Goal: Transaction & Acquisition: Purchase product/service

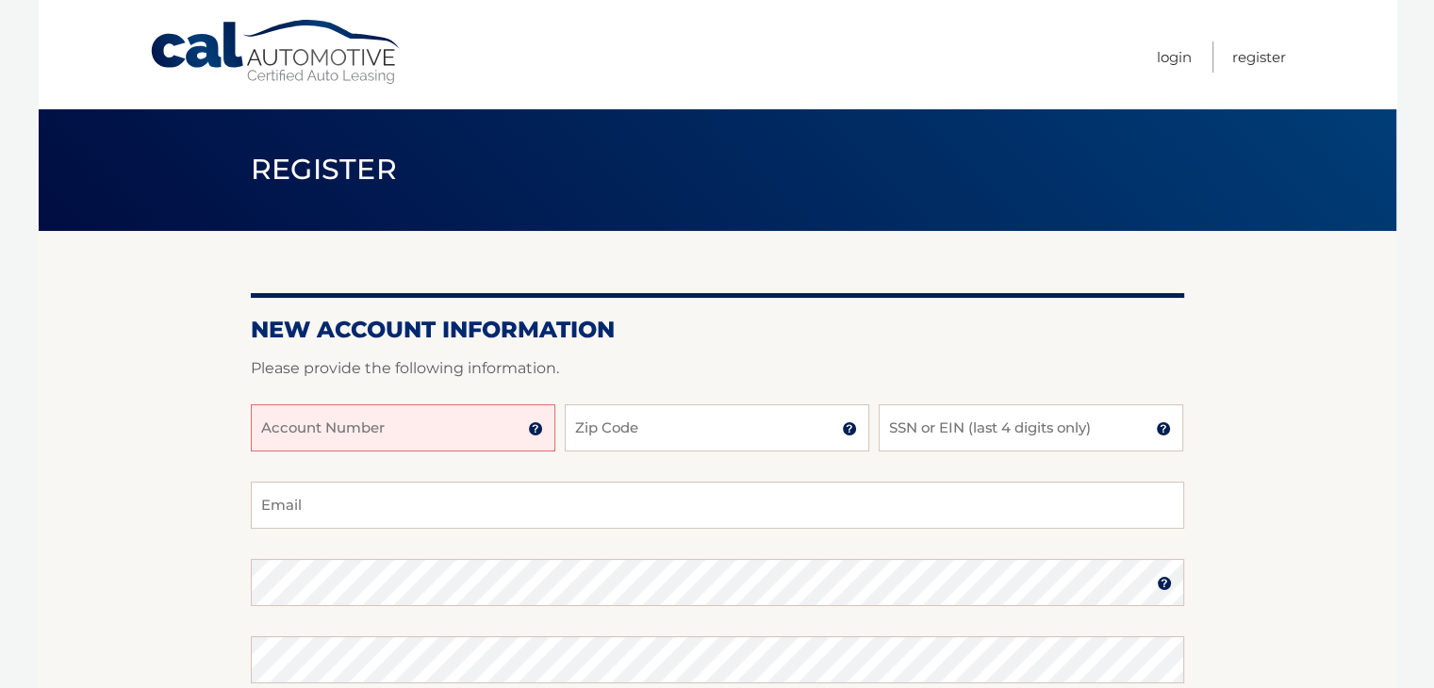
click at [370, 428] on input "Account Number" at bounding box center [403, 427] width 305 height 47
type input "44456001544"
click at [640, 429] on input "Zip Code" at bounding box center [717, 427] width 305 height 47
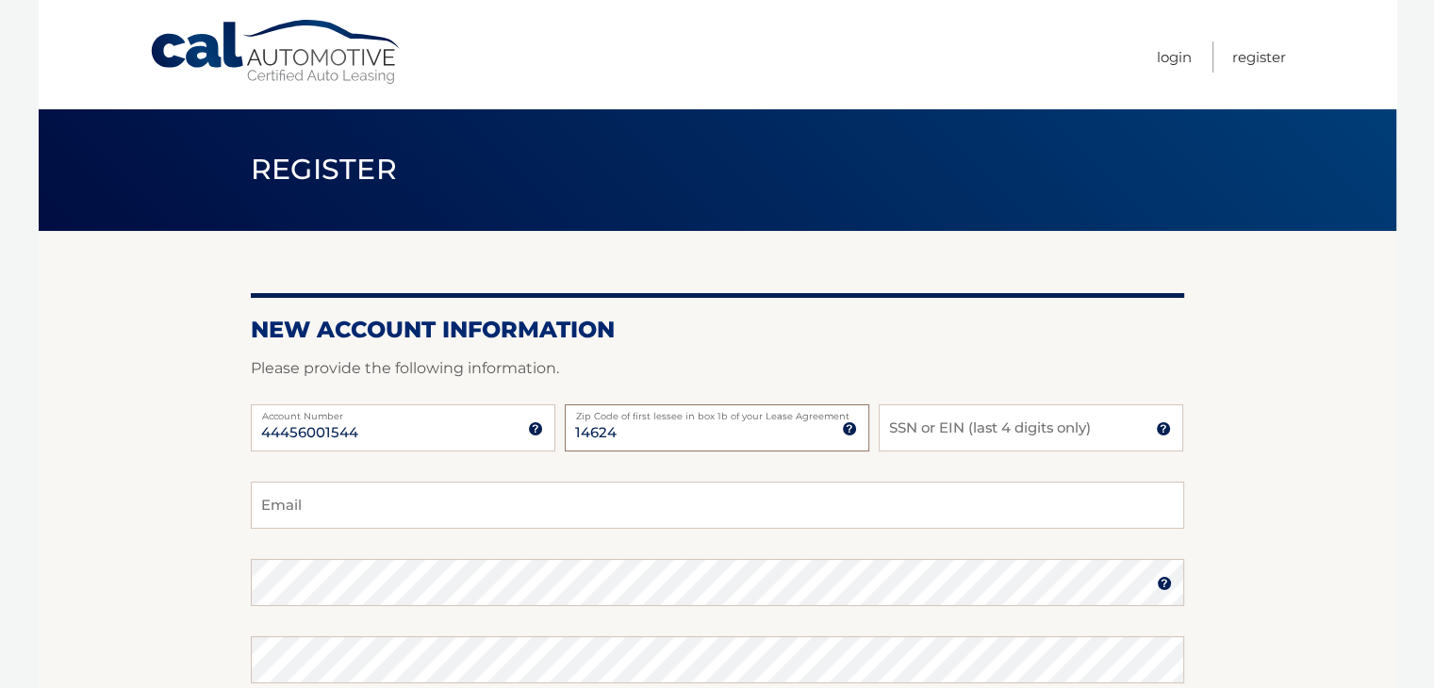
type input "14624"
click at [945, 428] on input "SSN or EIN (last 4 digits only)" at bounding box center [1031, 427] width 305 height 47
type input "0493"
click at [413, 516] on input "Email" at bounding box center [717, 505] width 933 height 47
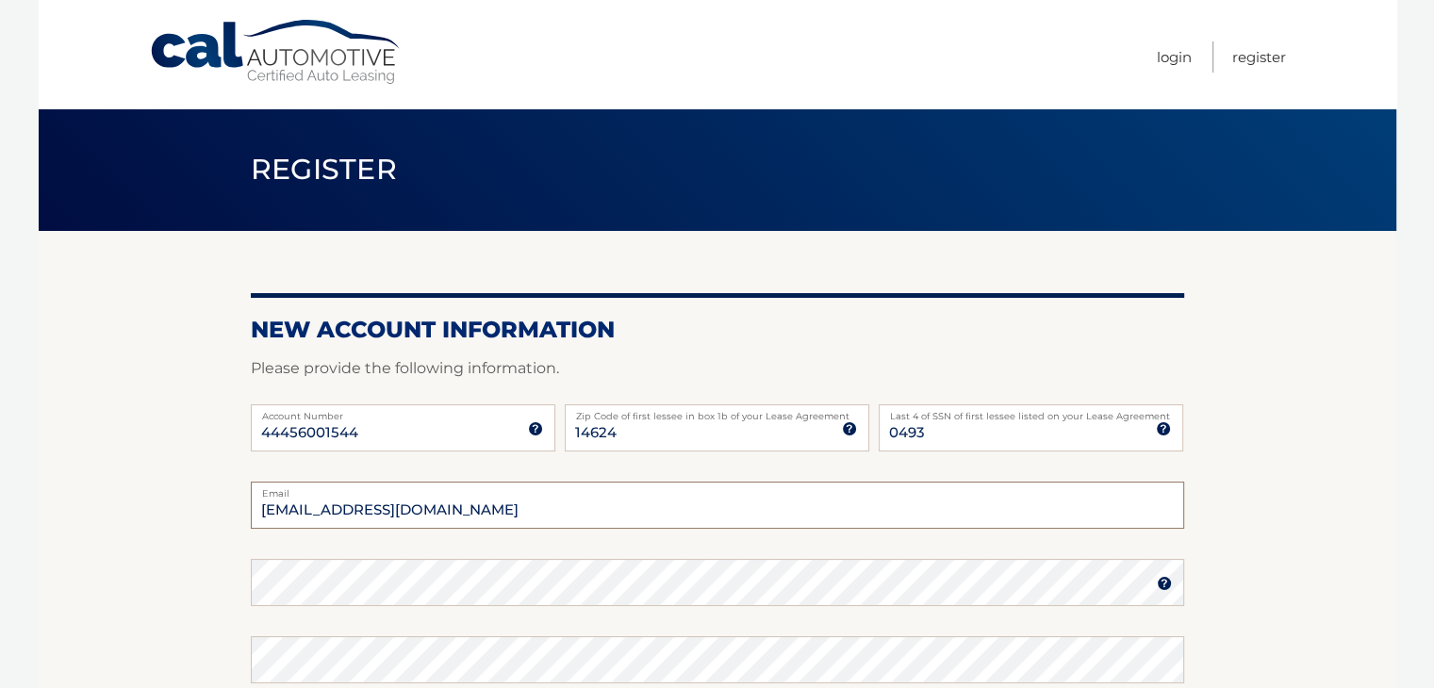
type input "sabrefan2004@hotmail.com"
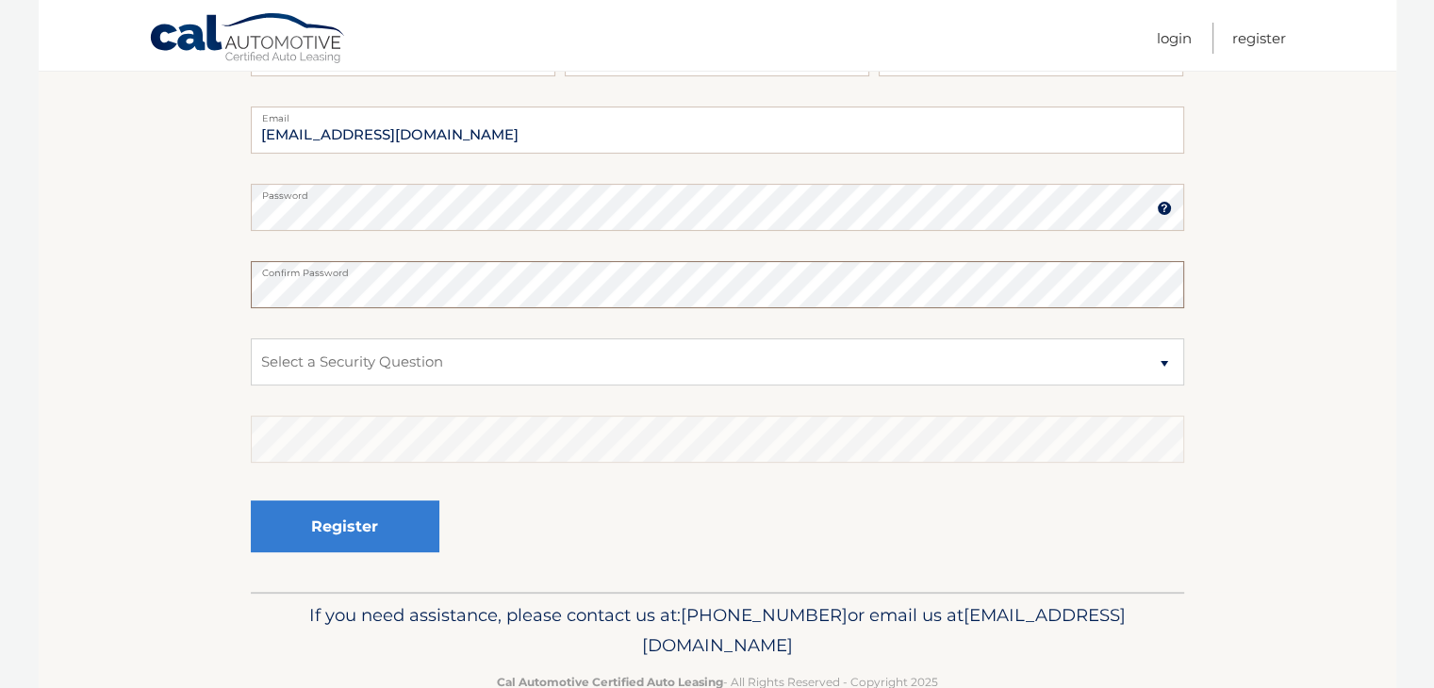
scroll to position [377, 0]
click at [394, 365] on select "Select a Security Question What was the name of your elementary school? What is…" at bounding box center [717, 360] width 933 height 47
select select "2"
click at [251, 337] on select "Select a Security Question What was the name of your elementary school? What is…" at bounding box center [717, 360] width 933 height 47
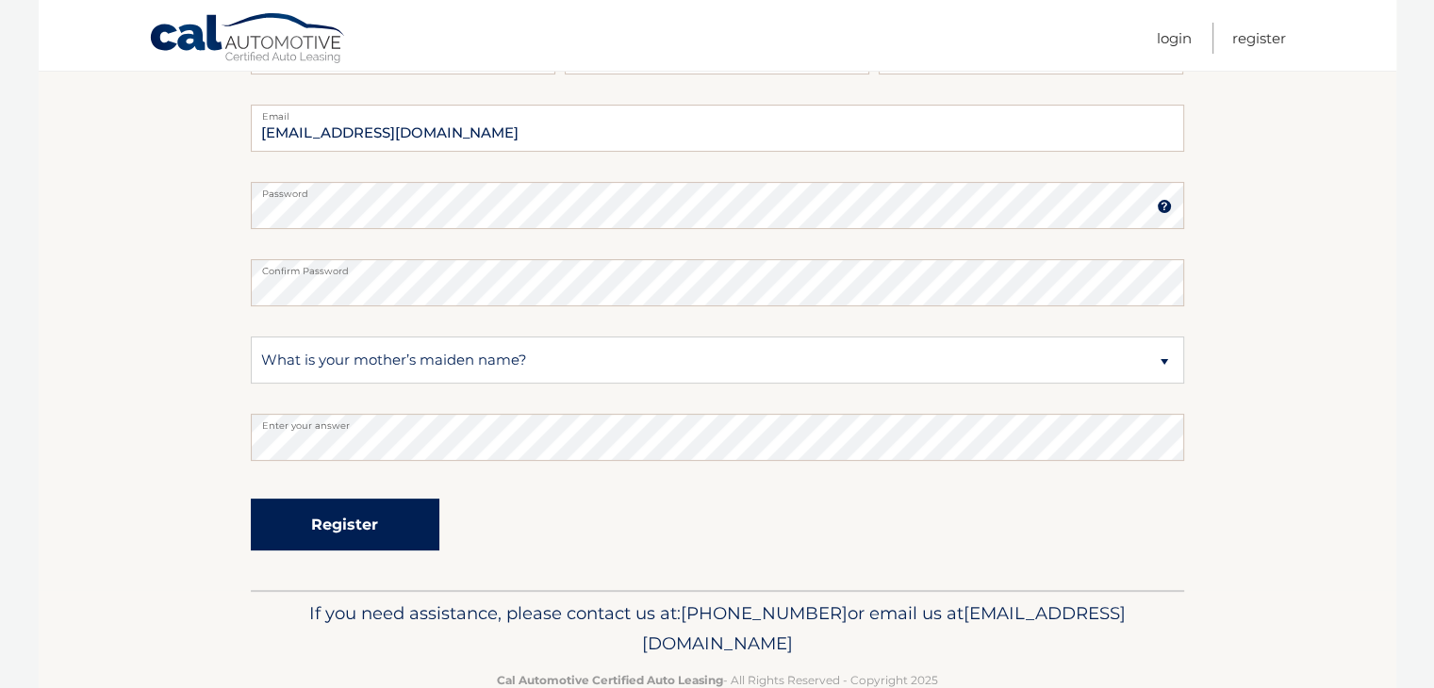
click at [356, 528] on button "Register" at bounding box center [345, 525] width 189 height 52
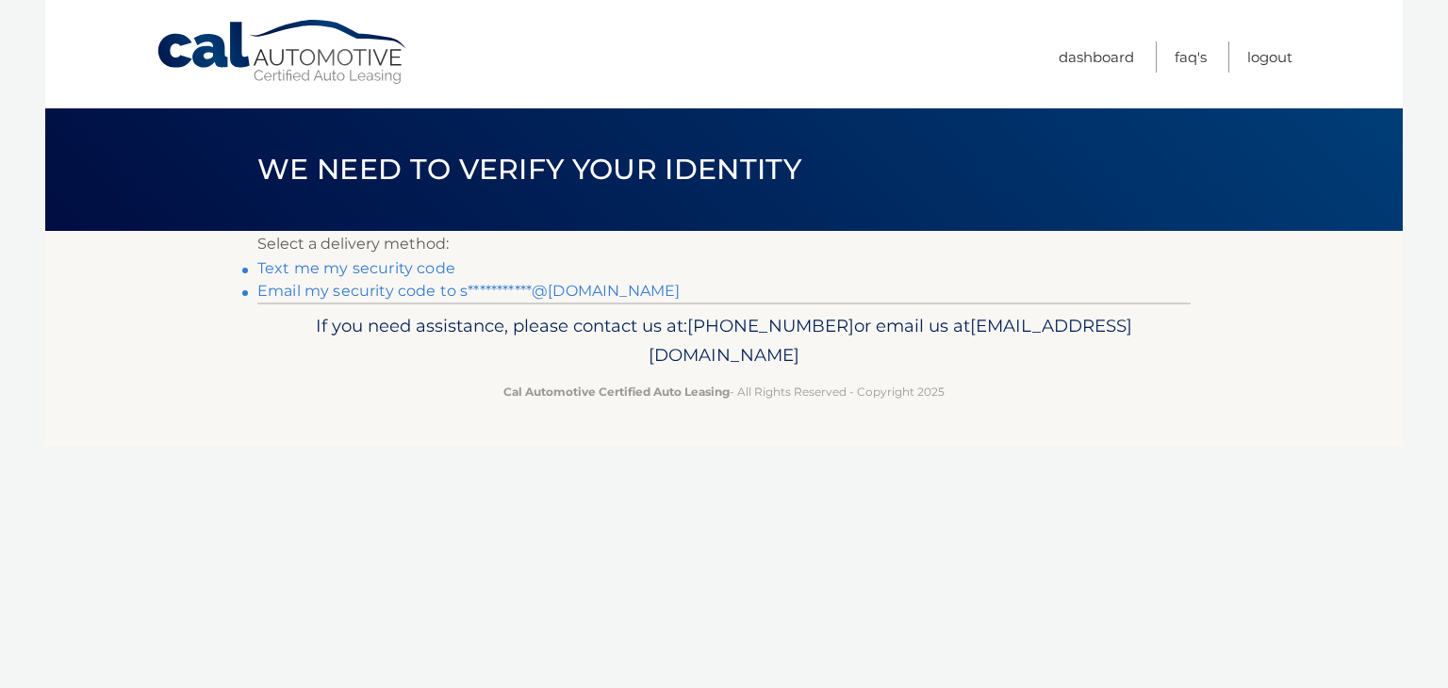
click at [366, 264] on link "Text me my security code" at bounding box center [356, 268] width 198 height 18
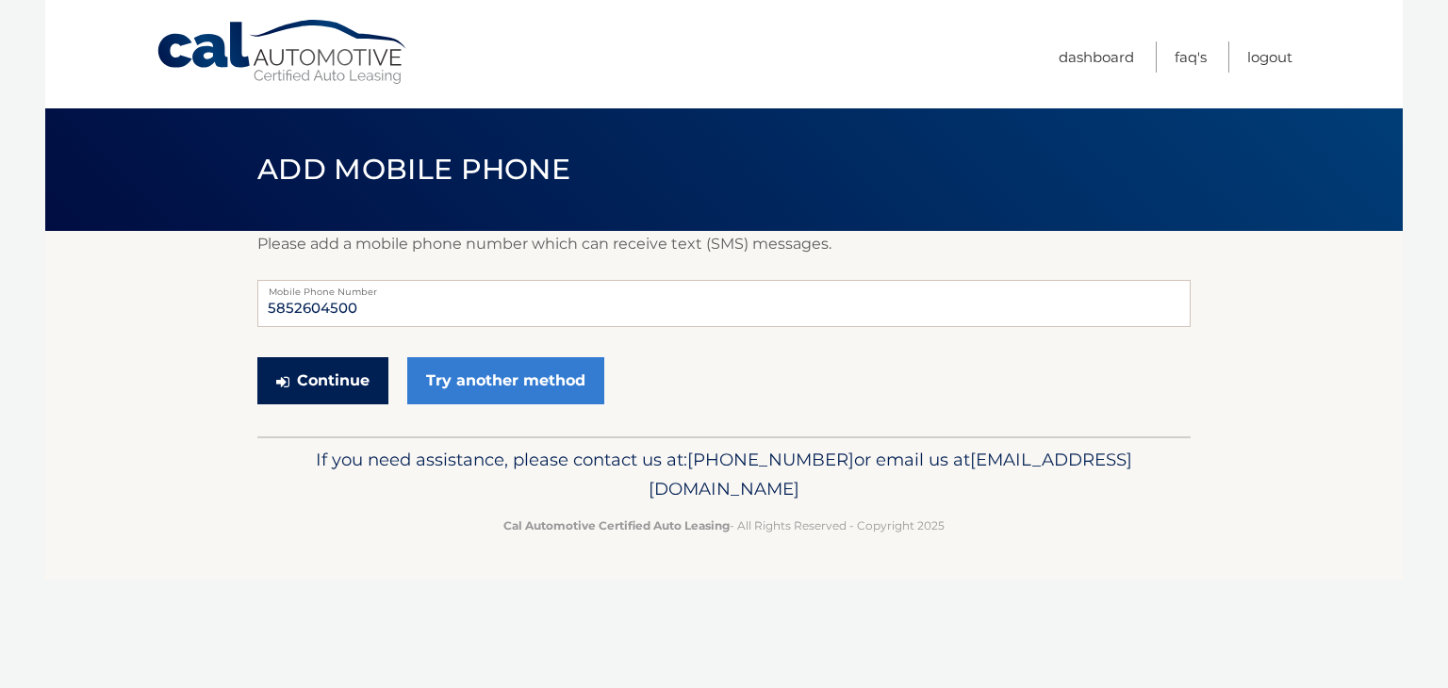
click at [343, 382] on button "Continue" at bounding box center [322, 380] width 131 height 47
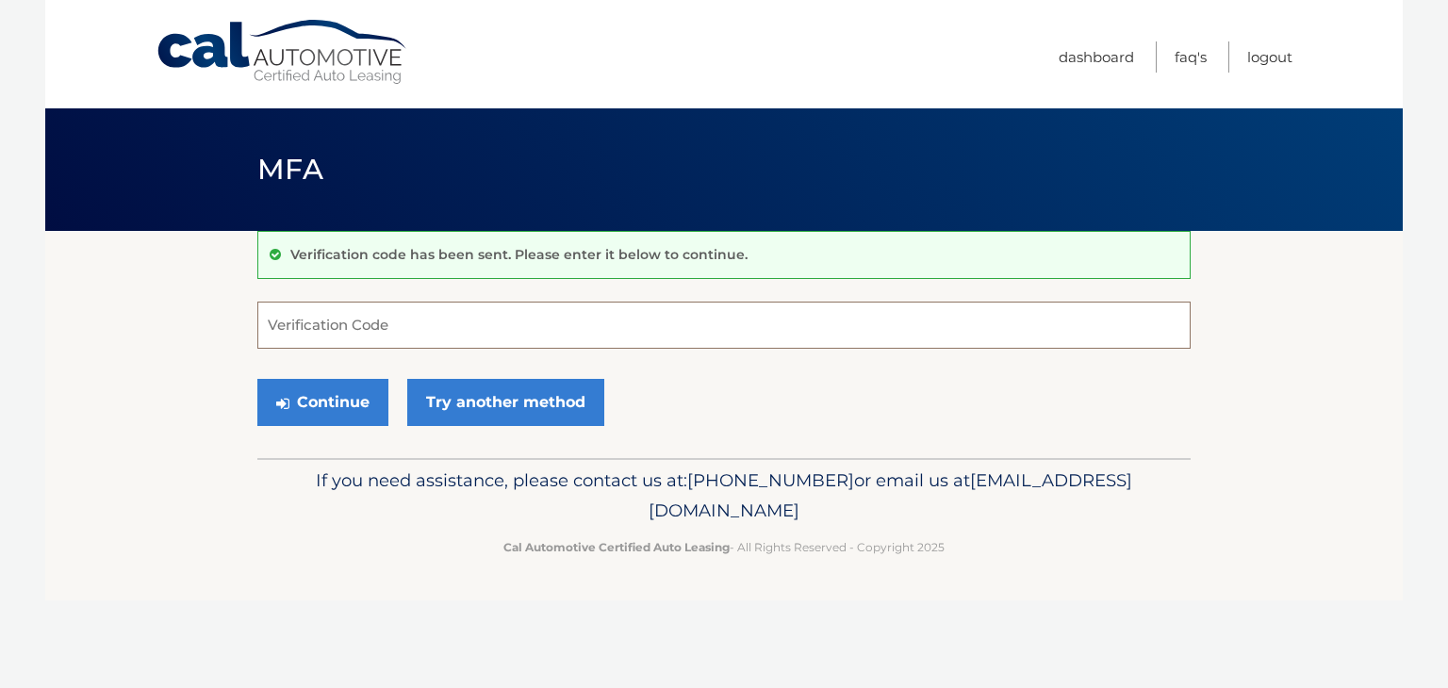
click at [375, 323] on input "Verification Code" at bounding box center [723, 325] width 933 height 47
click at [257, 379] on button "Continue" at bounding box center [322, 402] width 131 height 47
type input "452654"
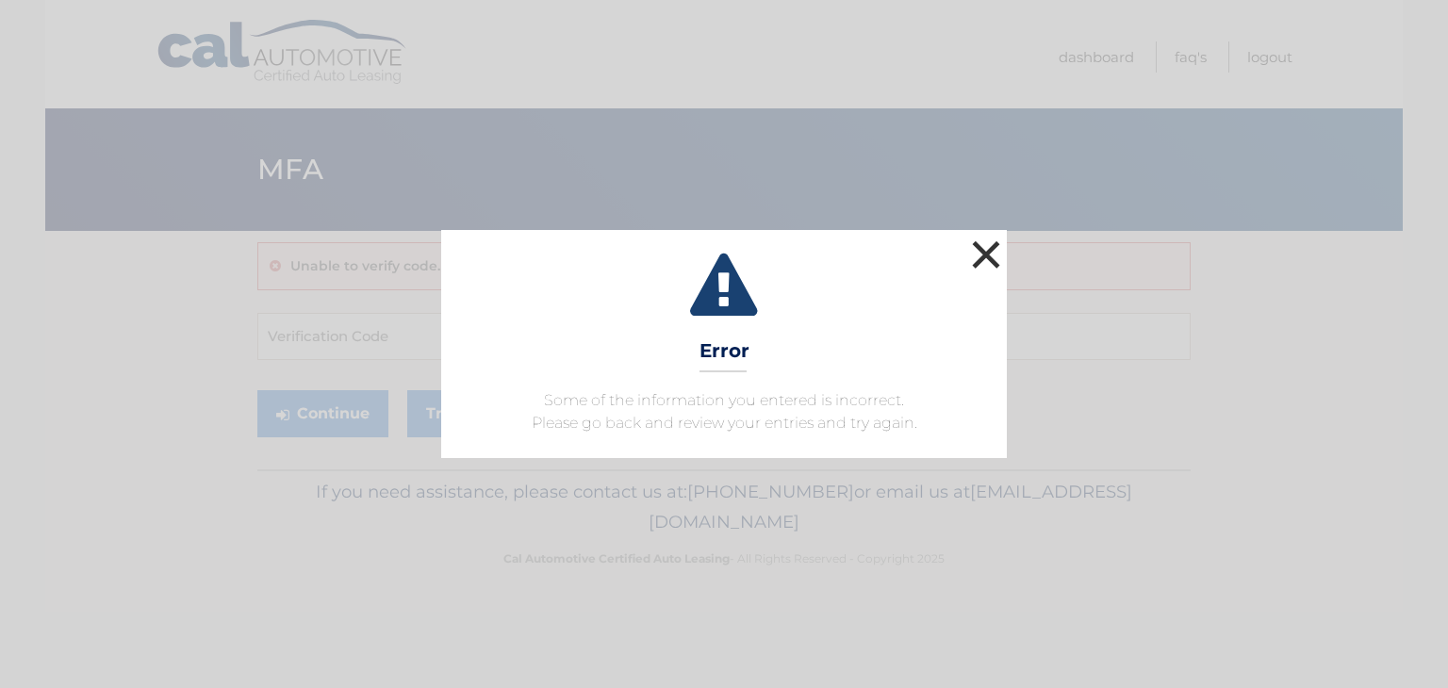
click at [984, 240] on button "×" at bounding box center [986, 255] width 38 height 38
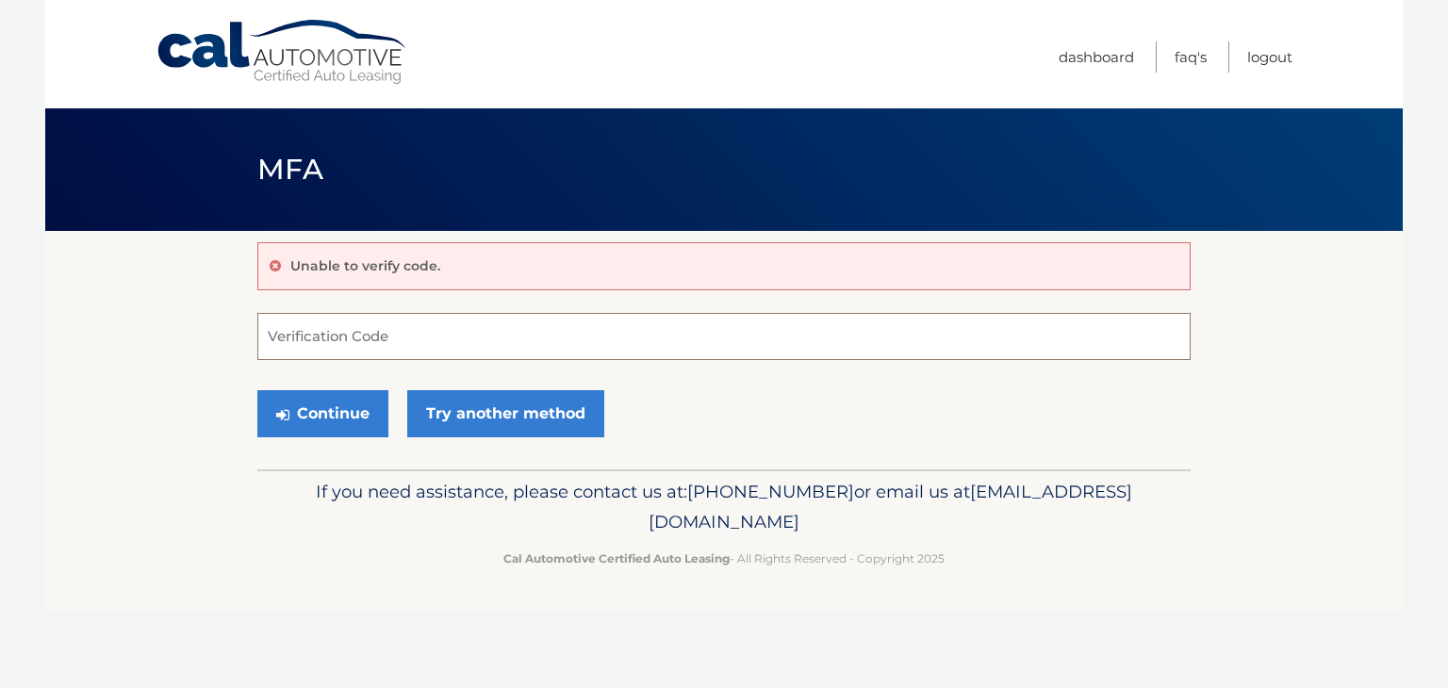
click at [393, 334] on input "Verification Code" at bounding box center [723, 336] width 933 height 47
type input "452654"
click at [257, 390] on button "Continue" at bounding box center [322, 413] width 131 height 47
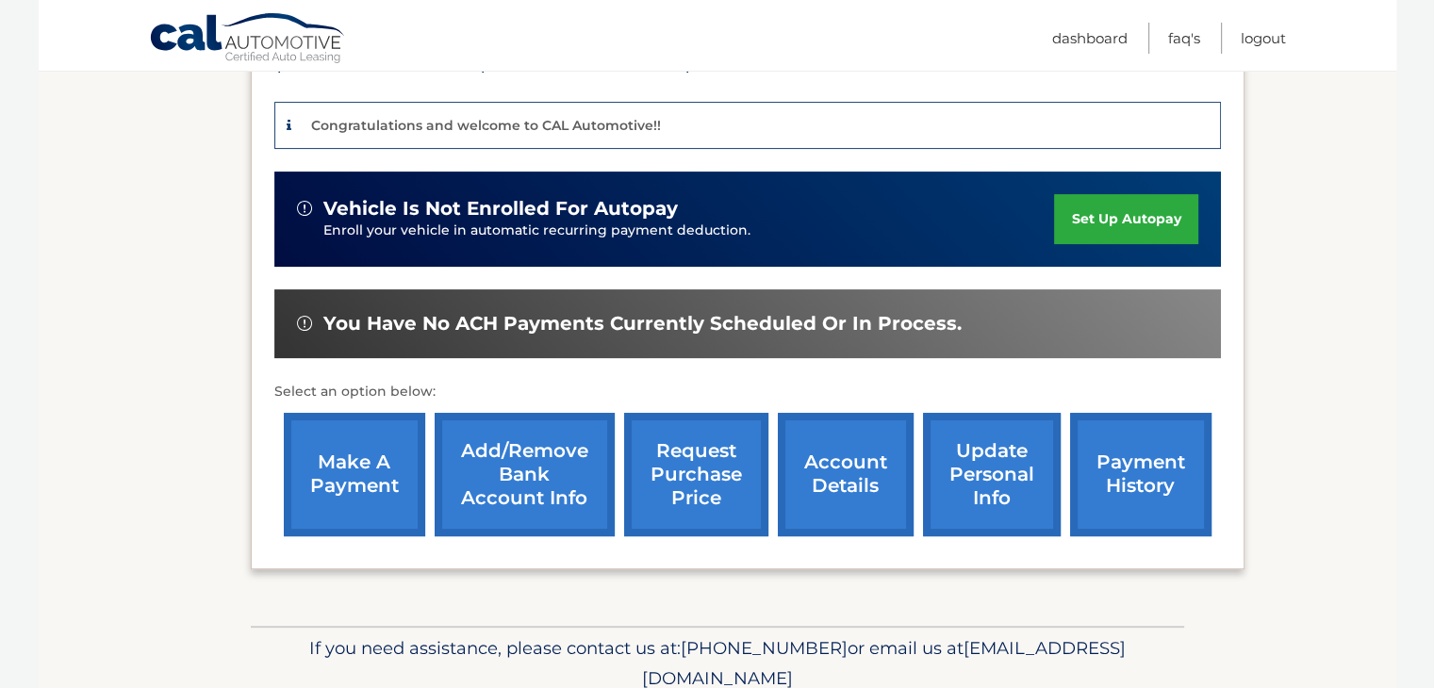
scroll to position [471, 0]
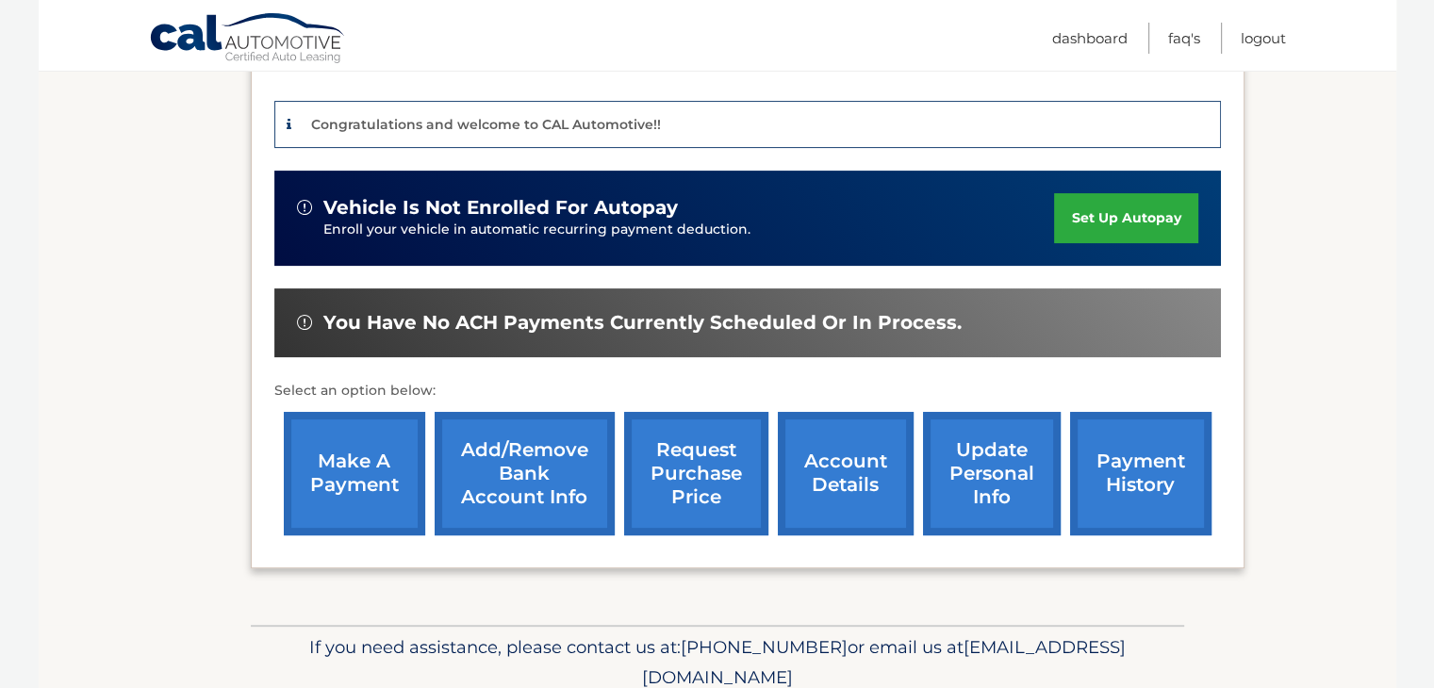
click at [343, 432] on link "make a payment" at bounding box center [354, 473] width 141 height 123
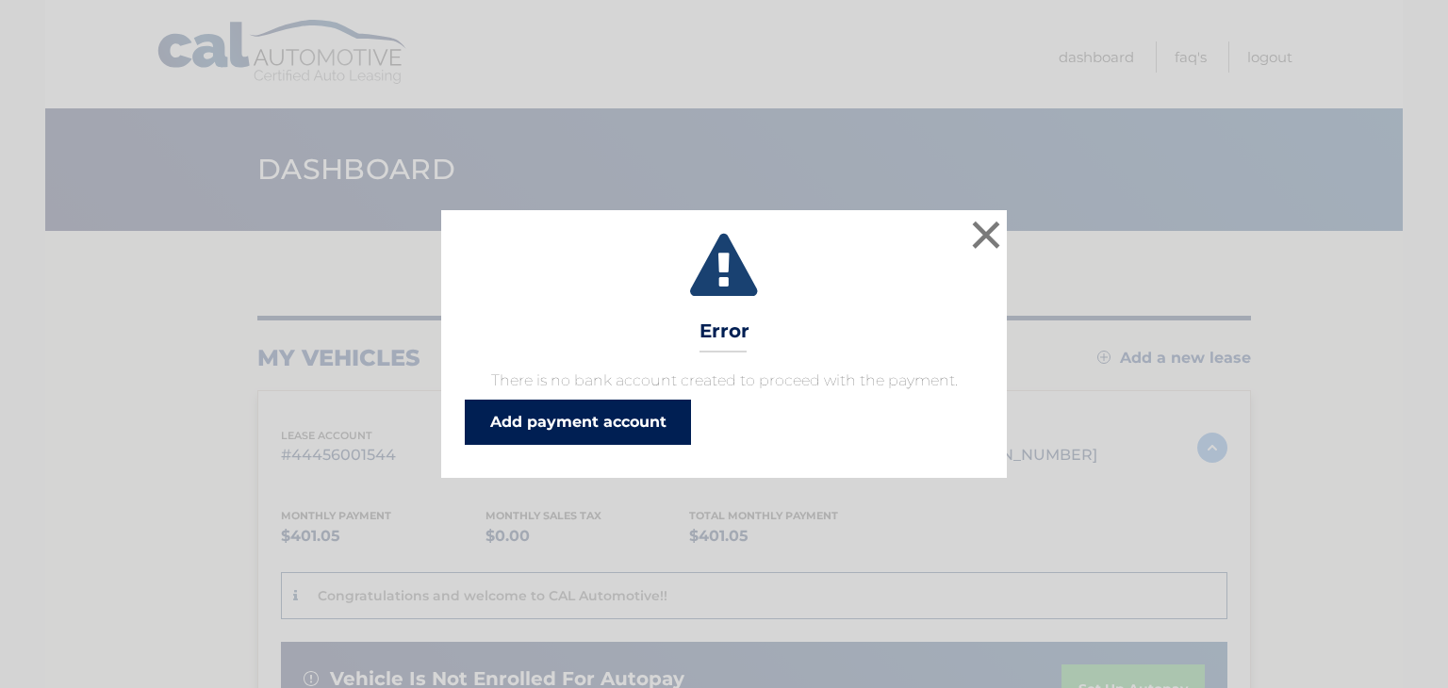
click at [618, 420] on link "Add payment account" at bounding box center [578, 422] width 226 height 45
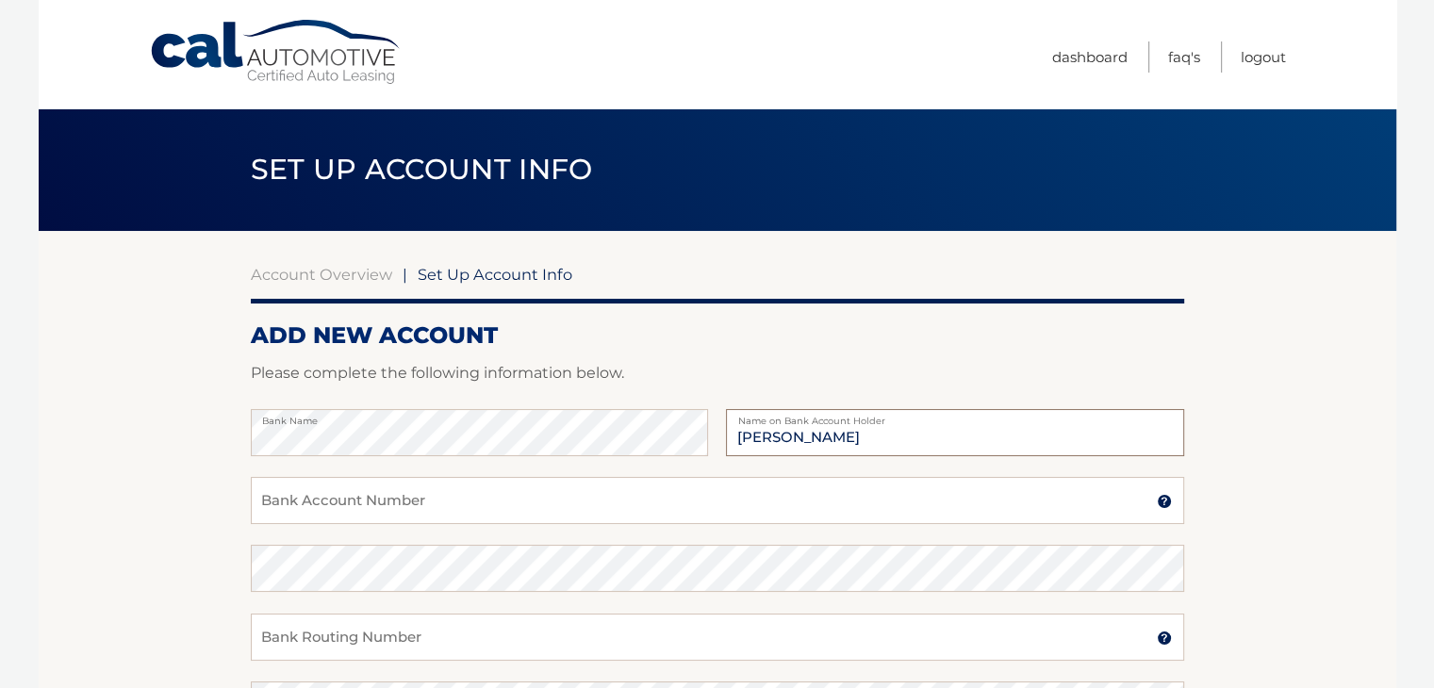
type input "Jane Cinquanti"
click at [341, 510] on input "Bank Account Number" at bounding box center [717, 500] width 933 height 47
type input "1106782029"
click at [358, 634] on input "Bank Routing Number" at bounding box center [717, 637] width 933 height 47
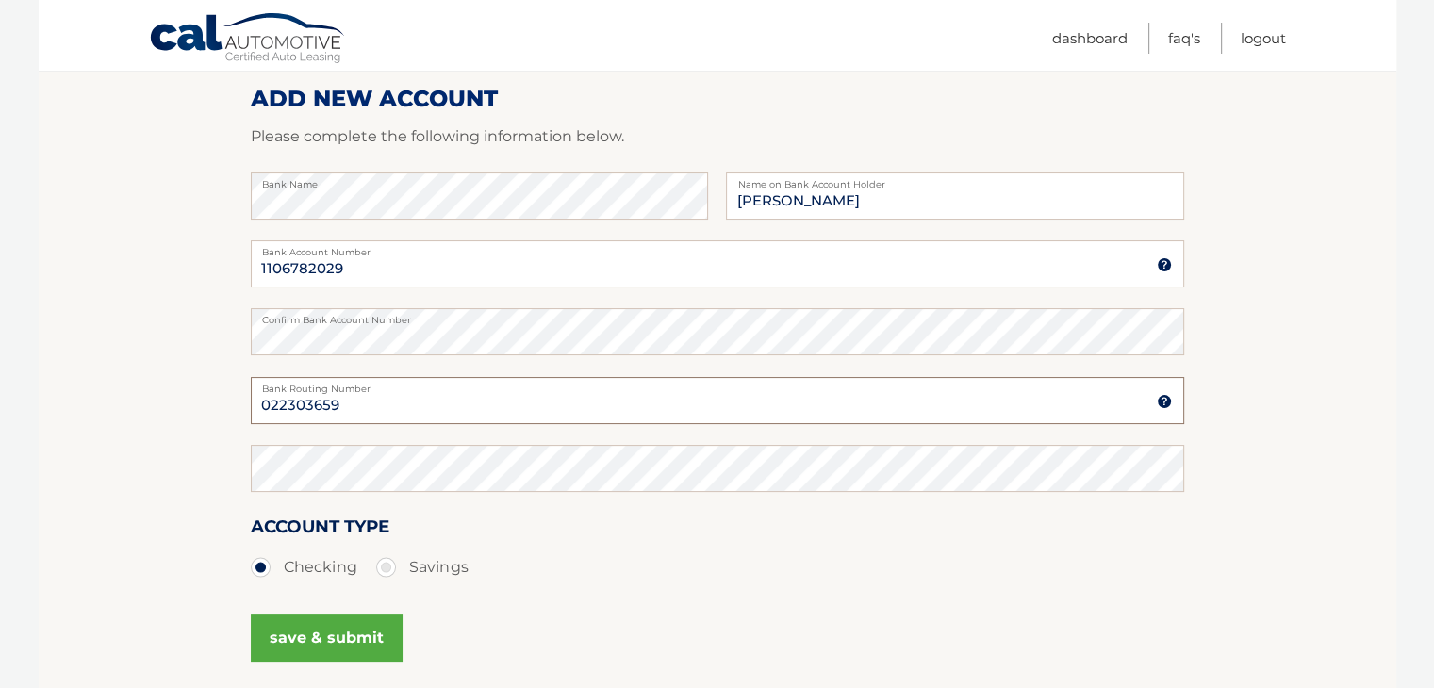
scroll to position [283, 0]
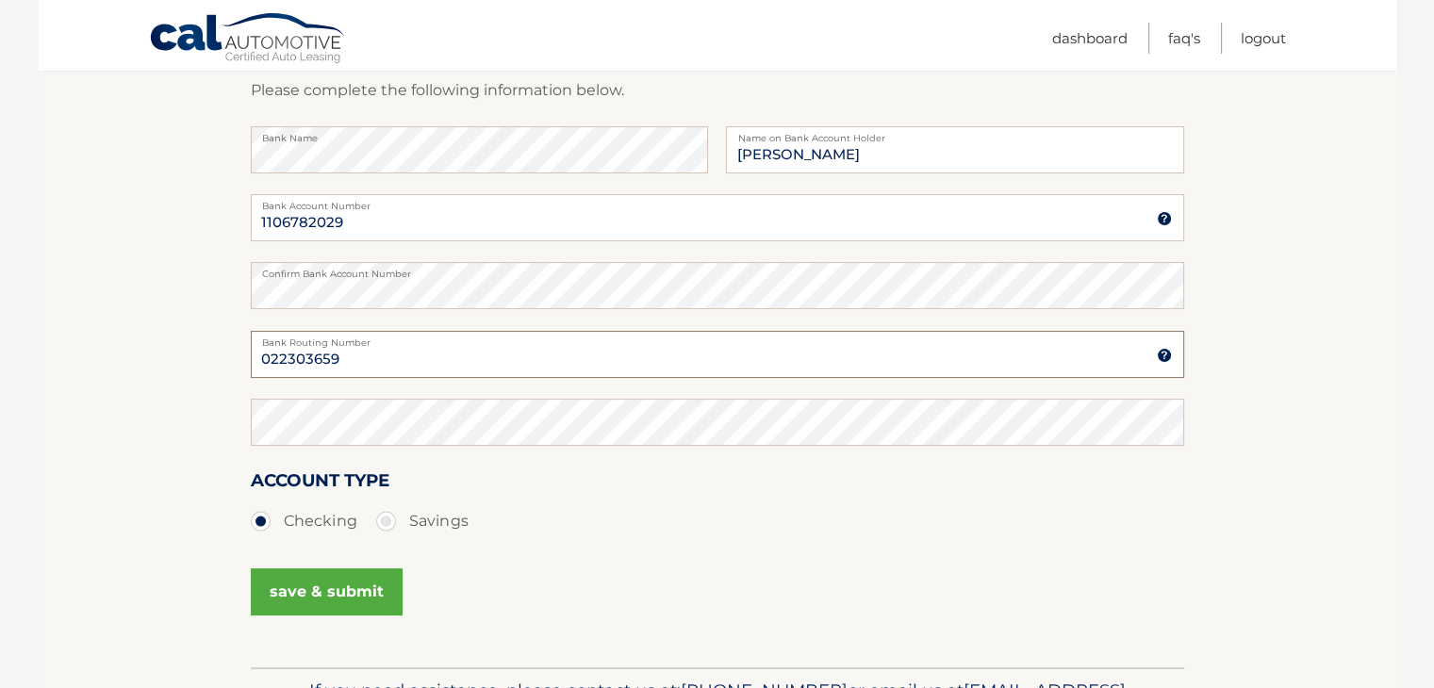
type input "022303659"
click at [309, 587] on button "save & submit" at bounding box center [327, 591] width 152 height 47
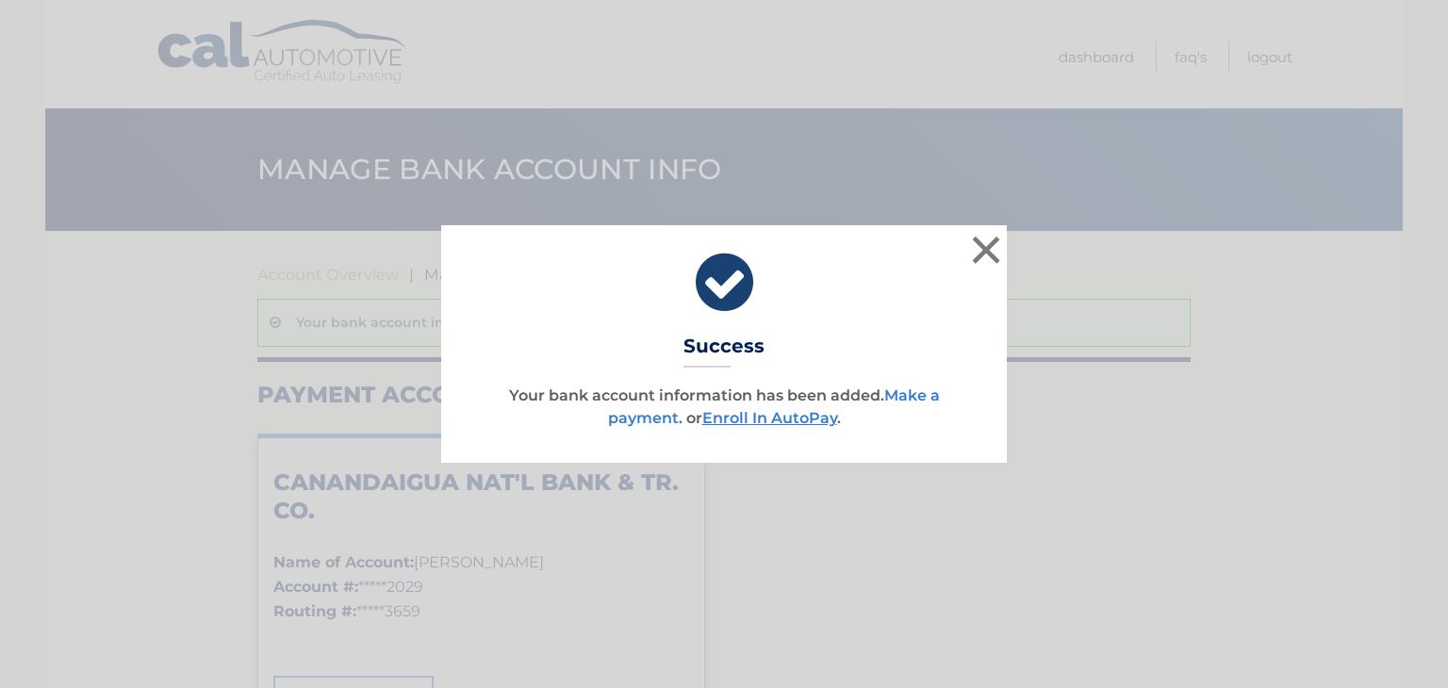
click at [903, 400] on link "Make a payment" at bounding box center [774, 407] width 332 height 41
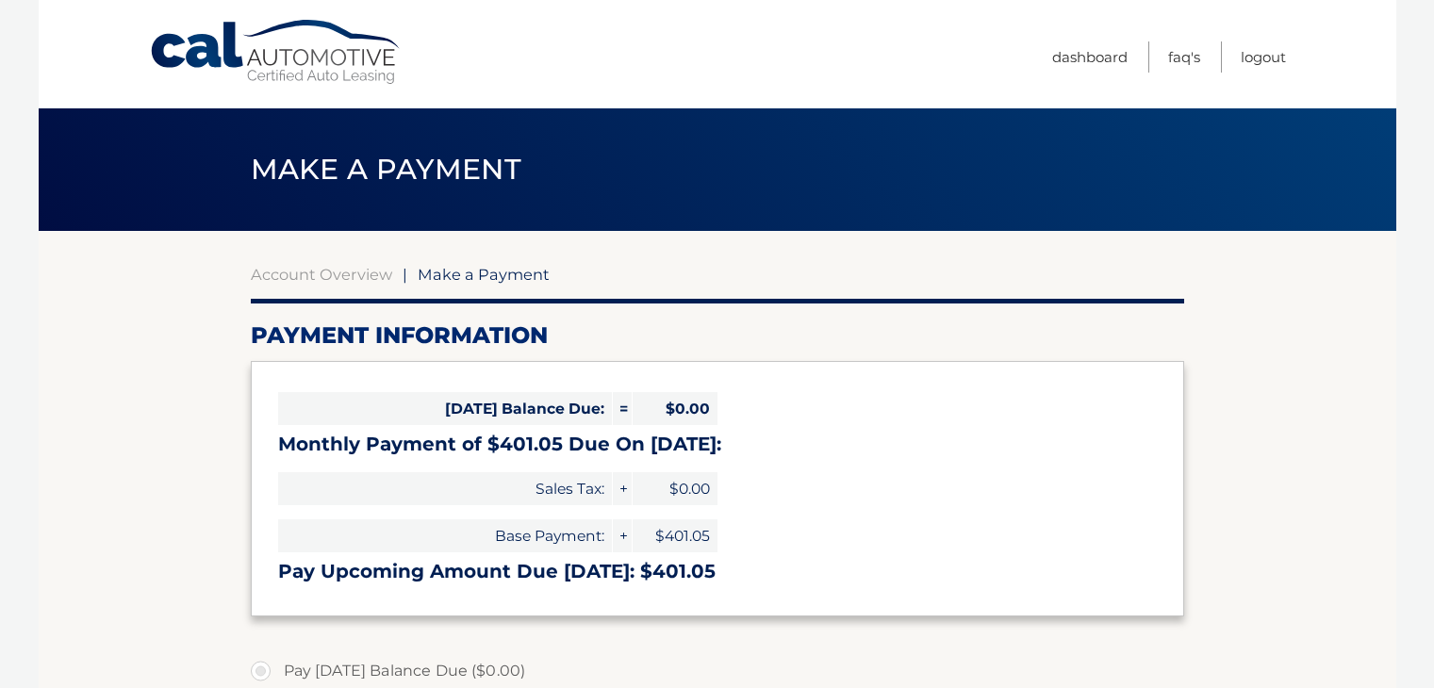
select select "MjA3MzA1MDQtZDYwZC00NTM0LTk5MjctMzU0YzZlOTExYTA2"
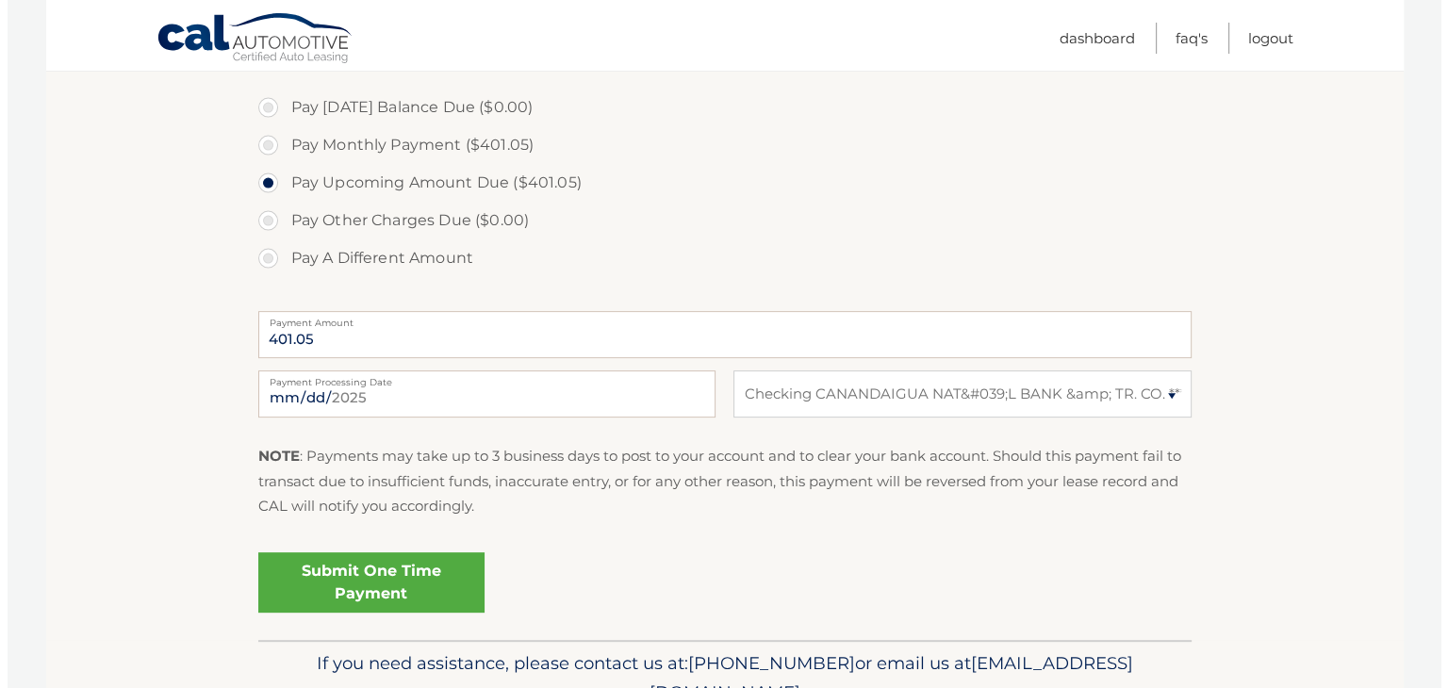
scroll to position [566, 0]
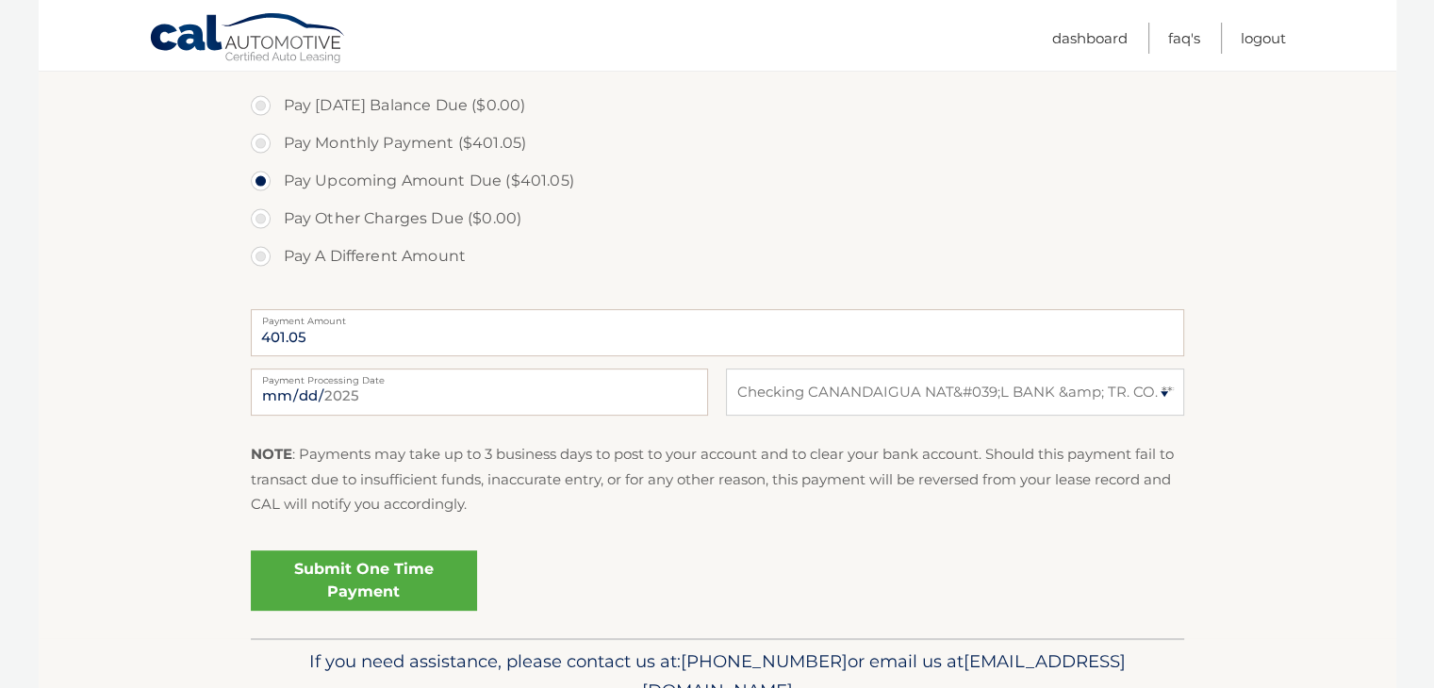
click at [341, 572] on link "Submit One Time Payment" at bounding box center [364, 581] width 226 height 60
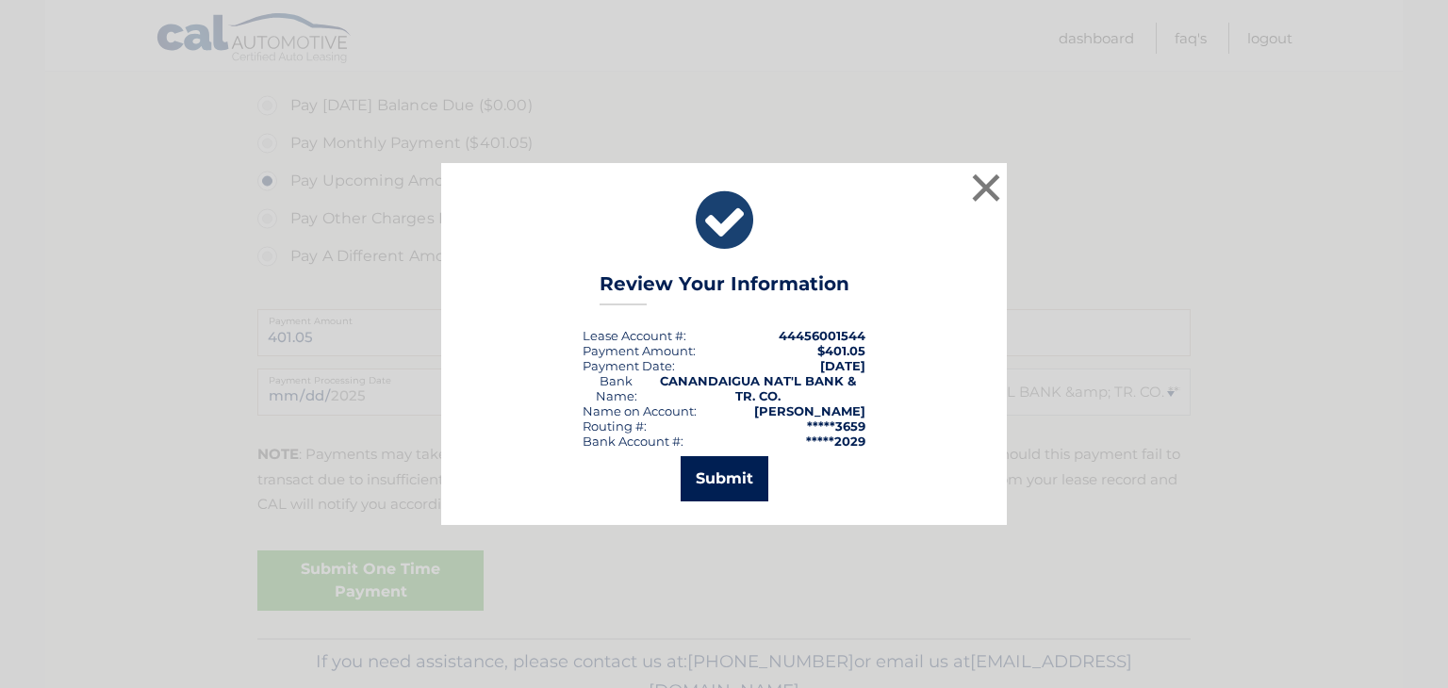
click at [705, 476] on button "Submit" at bounding box center [725, 478] width 88 height 45
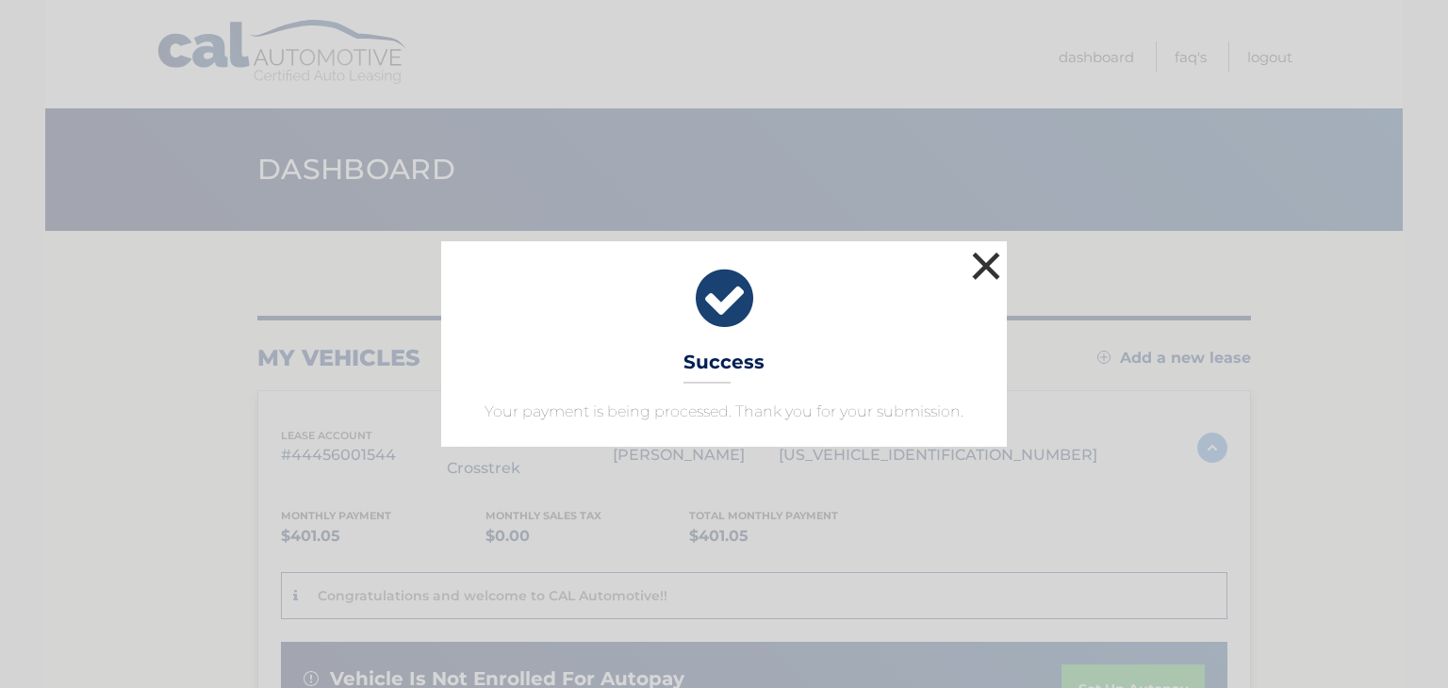
click at [980, 266] on button "×" at bounding box center [986, 266] width 38 height 38
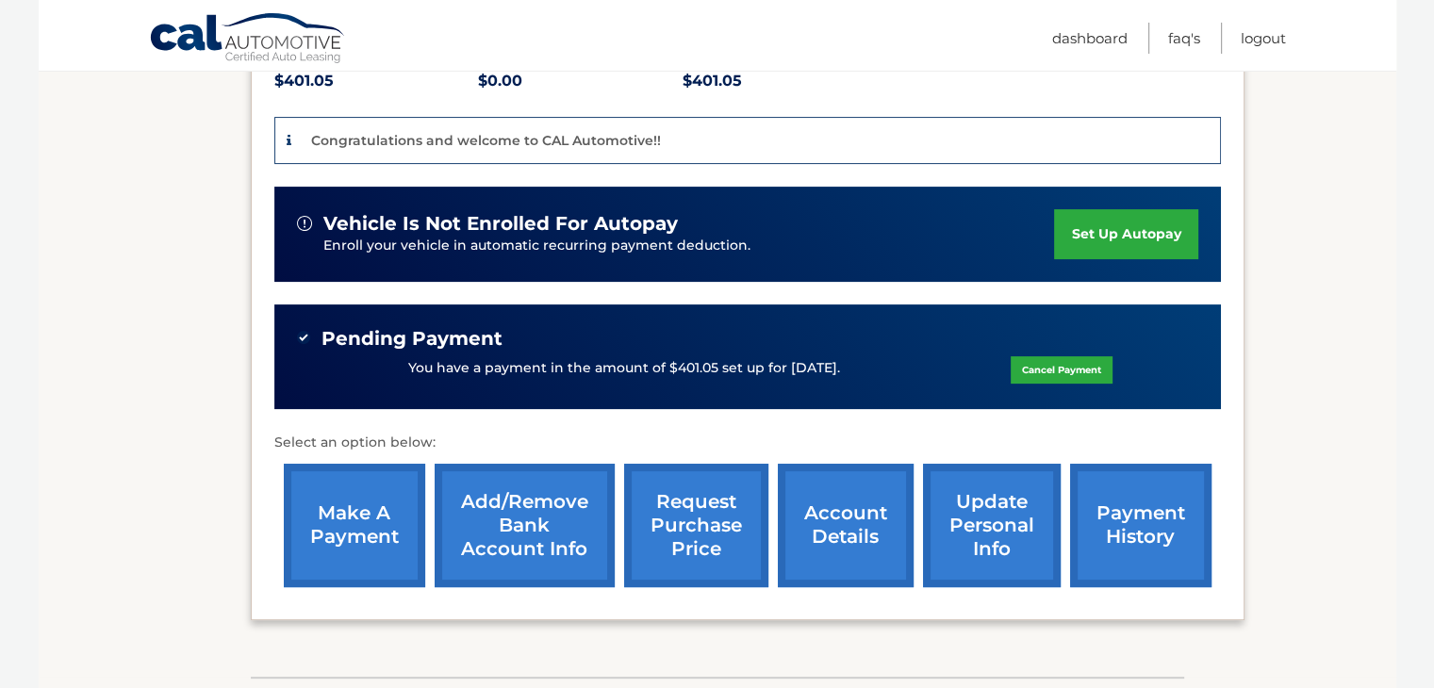
scroll to position [471, 0]
